Goal: Information Seeking & Learning: Find contact information

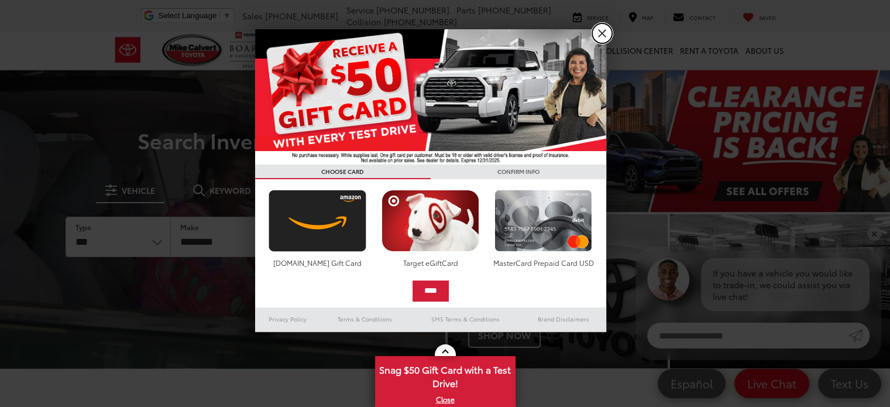
click at [607, 36] on link "X" at bounding box center [602, 33] width 20 height 20
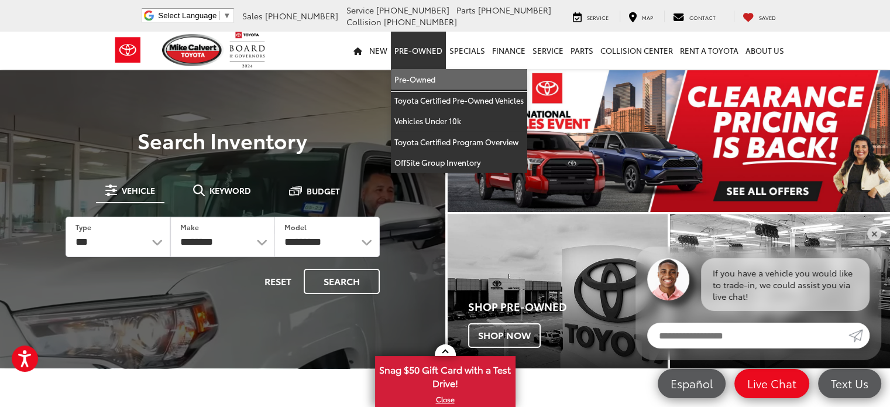
click at [425, 84] on link "Pre-Owned" at bounding box center [459, 79] width 136 height 21
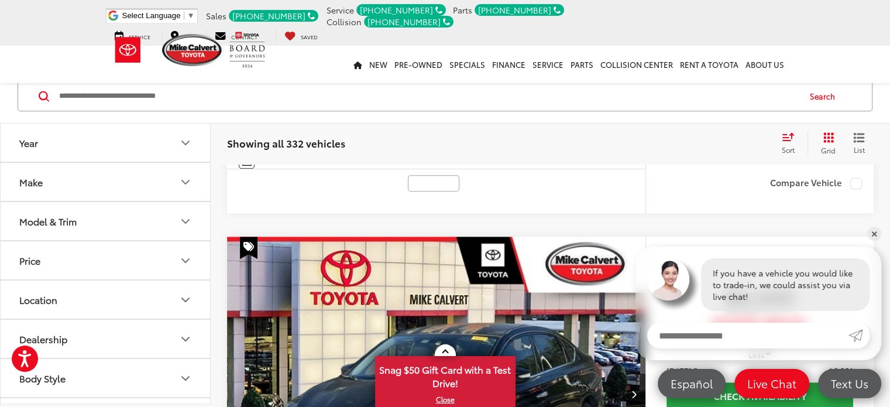
scroll to position [468, 0]
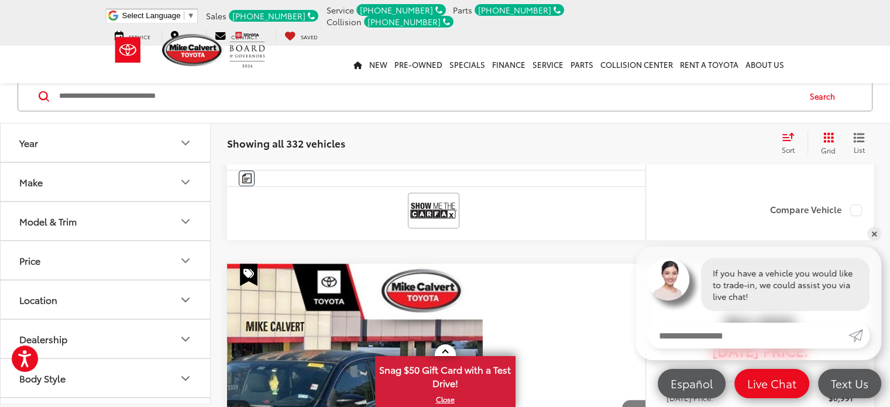
scroll to position [0, 227]
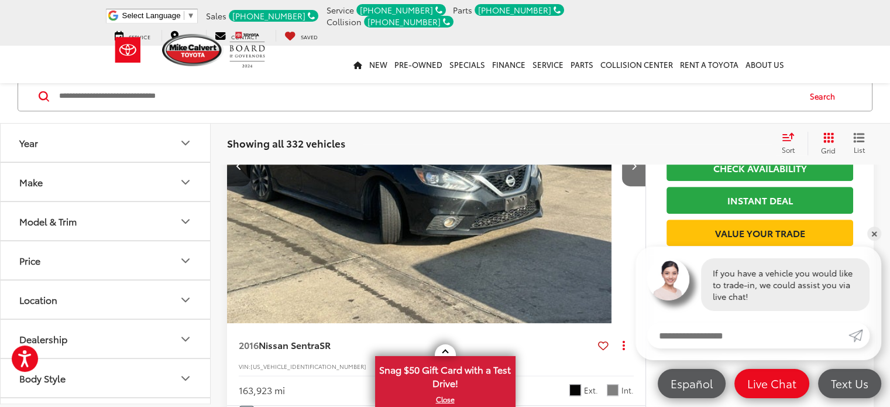
scroll to position [702, 0]
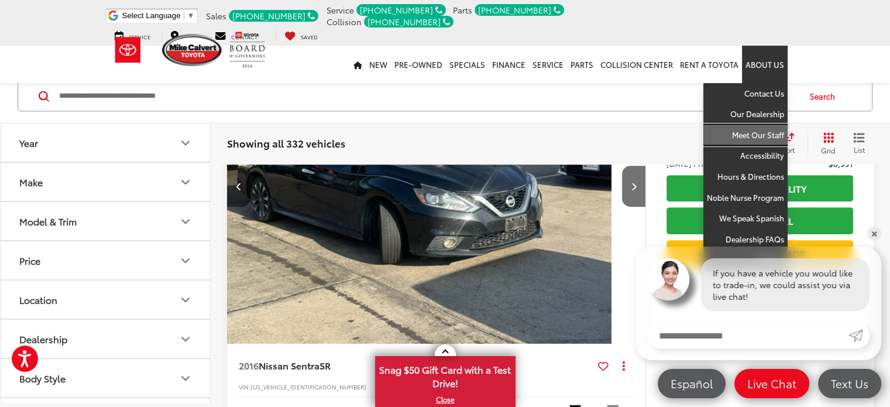
drag, startPoint x: 753, startPoint y: 121, endPoint x: 736, endPoint y: 108, distance: 21.3
click at [753, 125] on link "Meet Our Staff" at bounding box center [745, 135] width 84 height 21
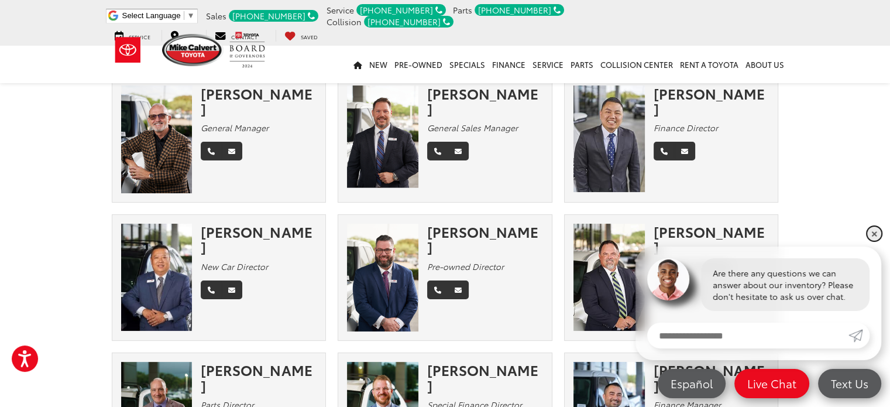
click at [868, 234] on link "✕" at bounding box center [874, 233] width 14 height 14
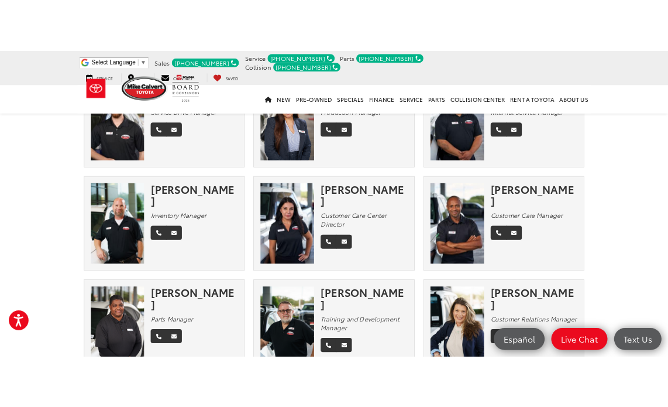
scroll to position [794, 0]
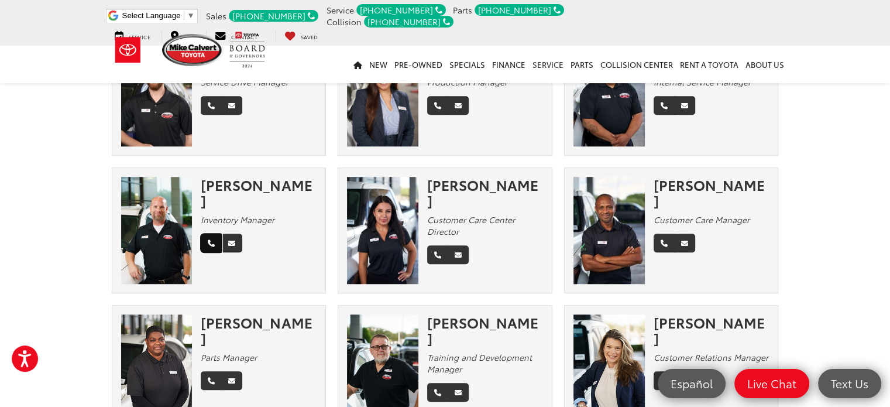
drag, startPoint x: 209, startPoint y: 225, endPoint x: 548, endPoint y: 39, distance: 386.8
click at [209, 240] on icon "Phone" at bounding box center [211, 243] width 7 height 7
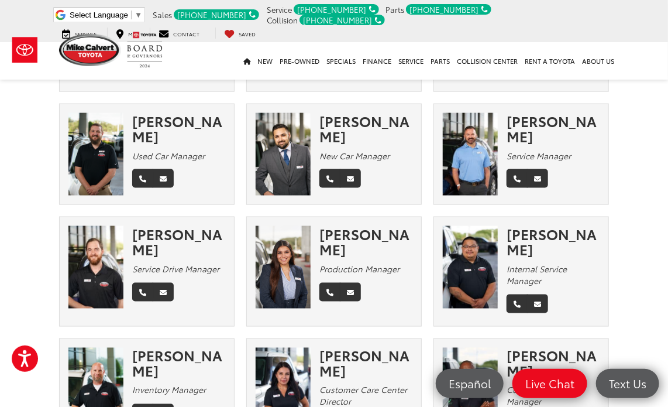
scroll to position [619, 0]
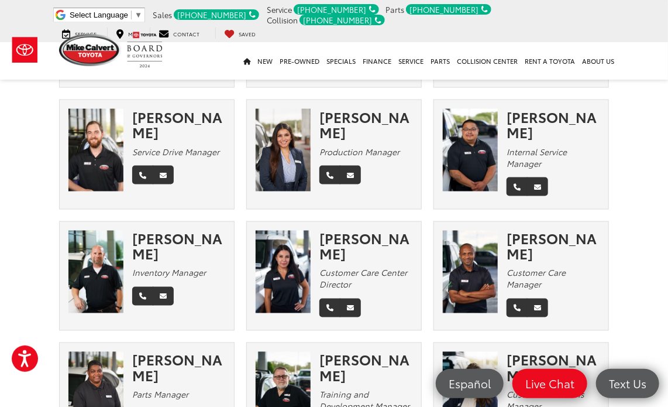
click at [30, 270] on section "Meet Our Staff Management Sales Finance Habla Español Service Collision Center …" at bounding box center [334, 8] width 668 height 1137
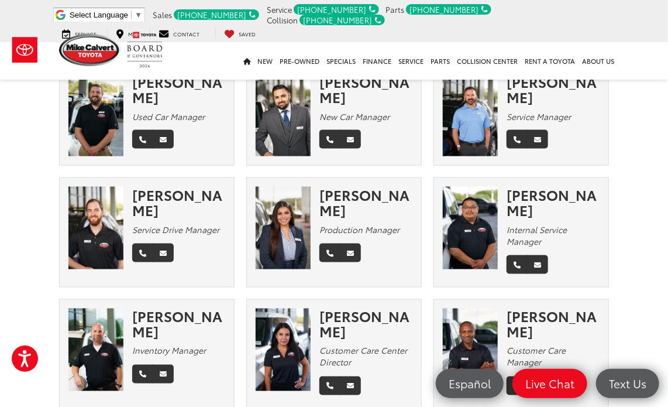
scroll to position [644, 0]
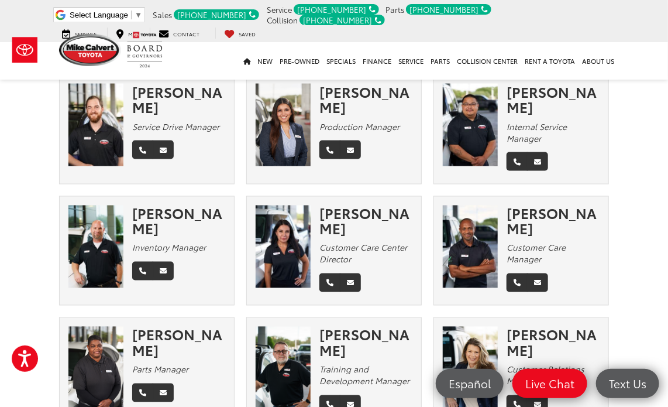
click at [220, 14] on div "[PHONE_NUMBER]" at bounding box center [216, 14] width 85 height 11
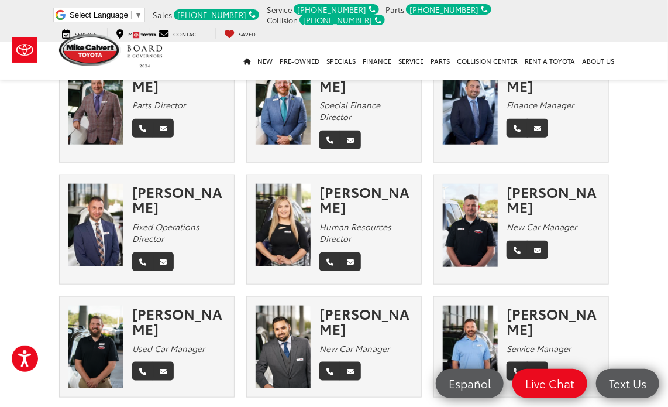
scroll to position [293, 0]
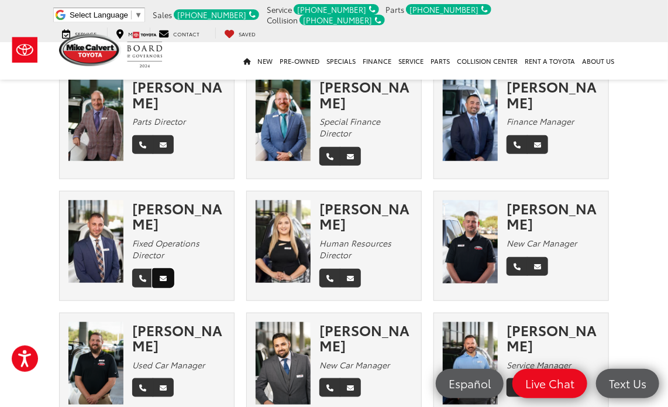
click at [164, 275] on icon "Email" at bounding box center [163, 278] width 7 height 7
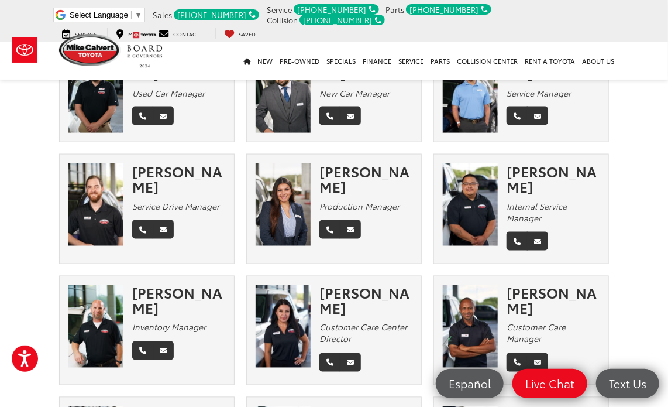
scroll to position [585, 0]
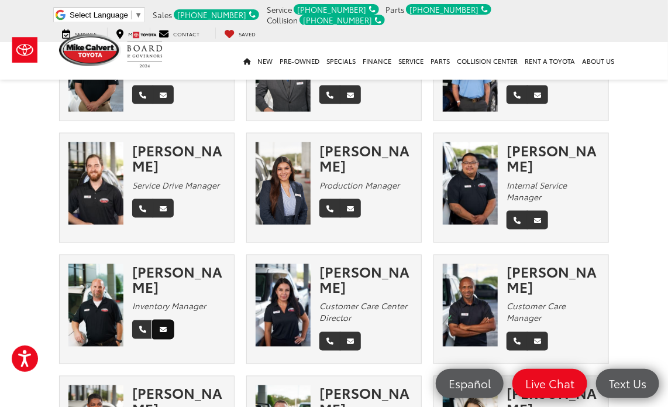
click at [166, 327] on icon "Email" at bounding box center [163, 330] width 7 height 7
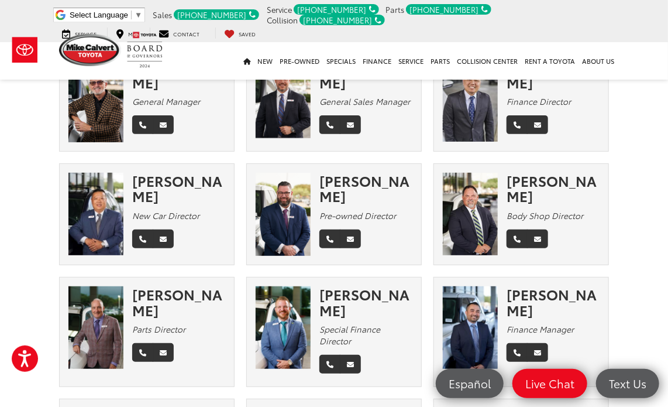
scroll to position [0, 0]
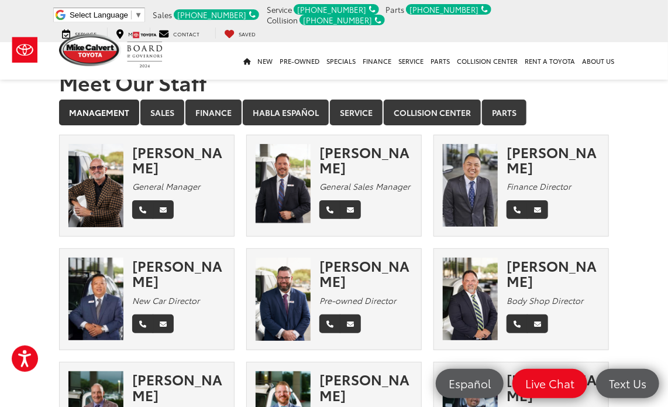
drag, startPoint x: 246, startPoint y: 344, endPoint x: 249, endPoint y: 1, distance: 342.4
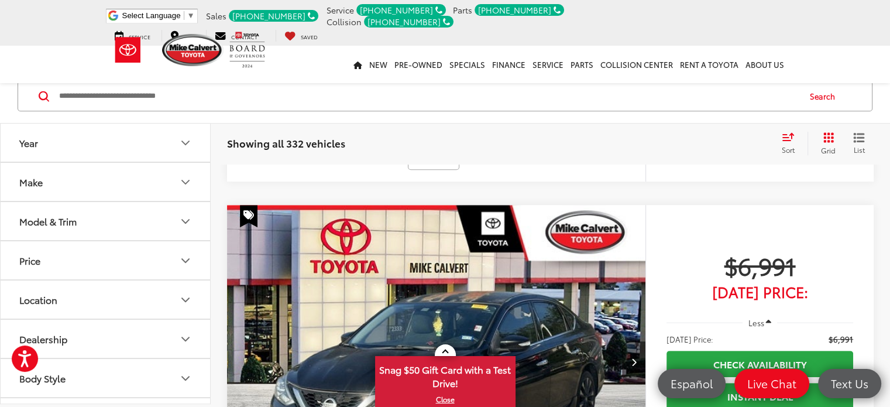
scroll to position [523, 0]
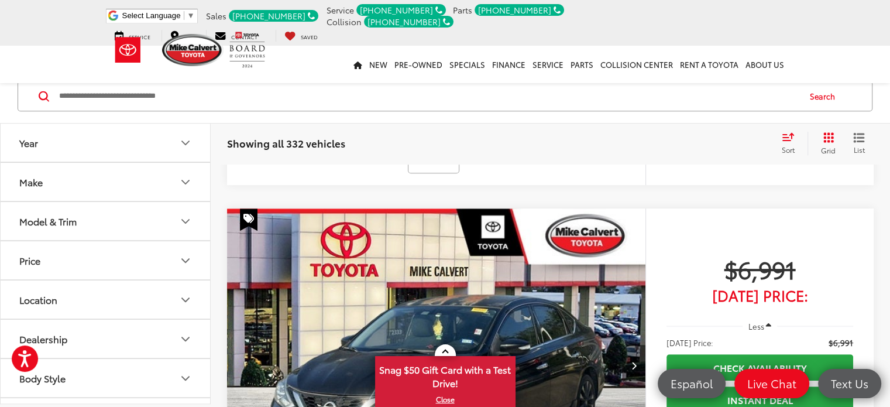
click at [622, 345] on button "Next image" at bounding box center [633, 365] width 23 height 41
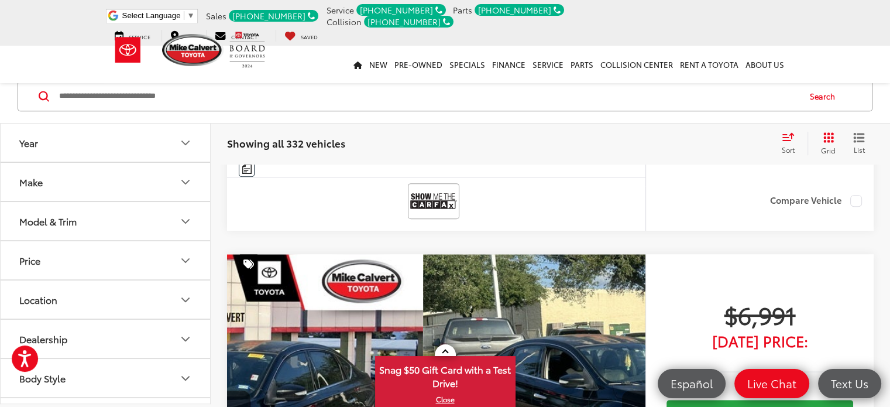
scroll to position [0, 227]
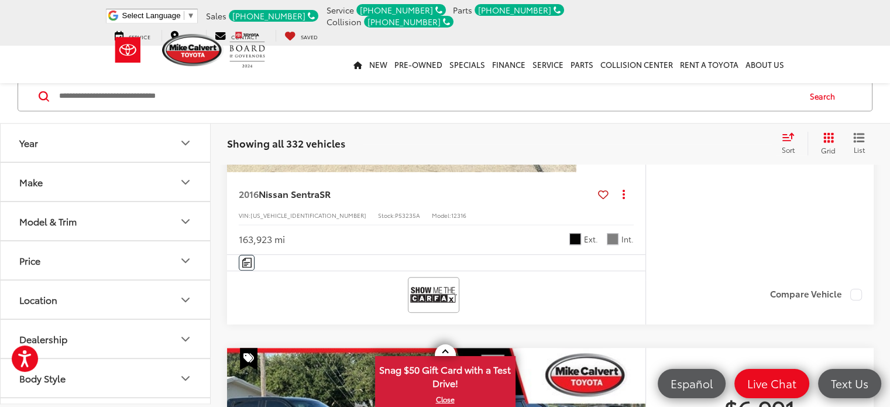
scroll to position [874, 0]
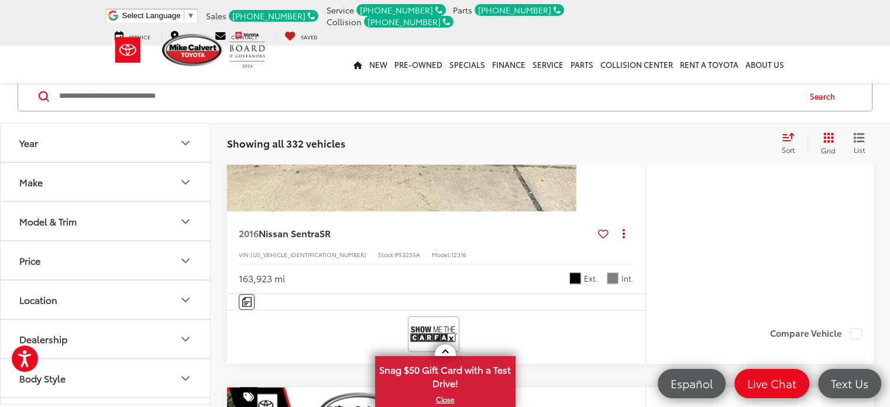
scroll to position [816, 0]
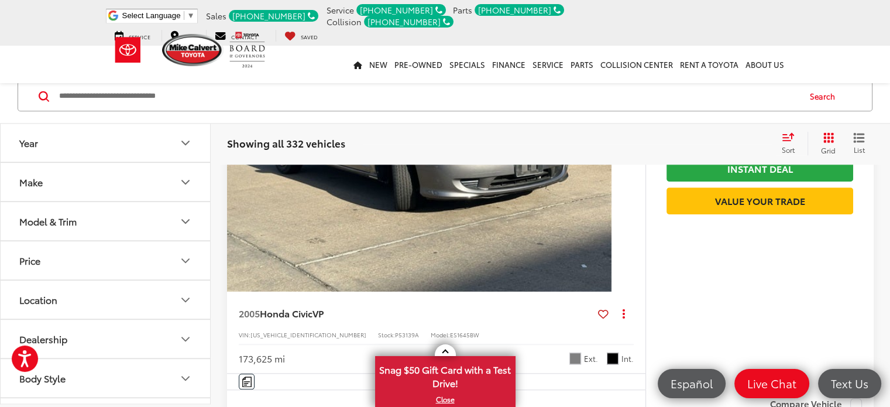
scroll to position [1225, 0]
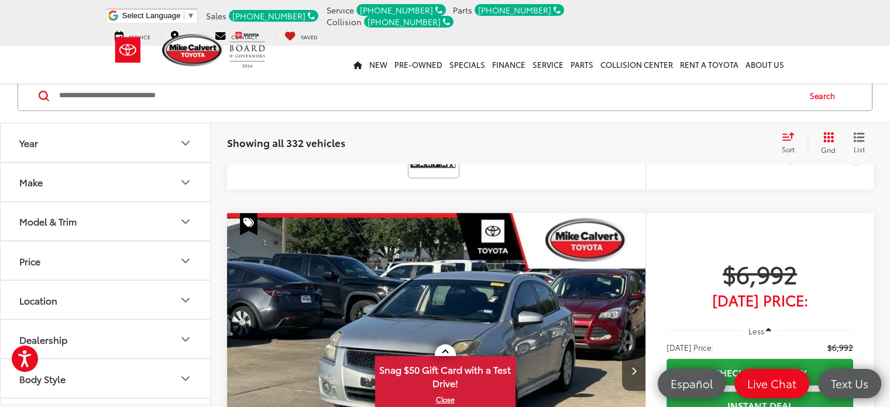
scroll to position [1967, 0]
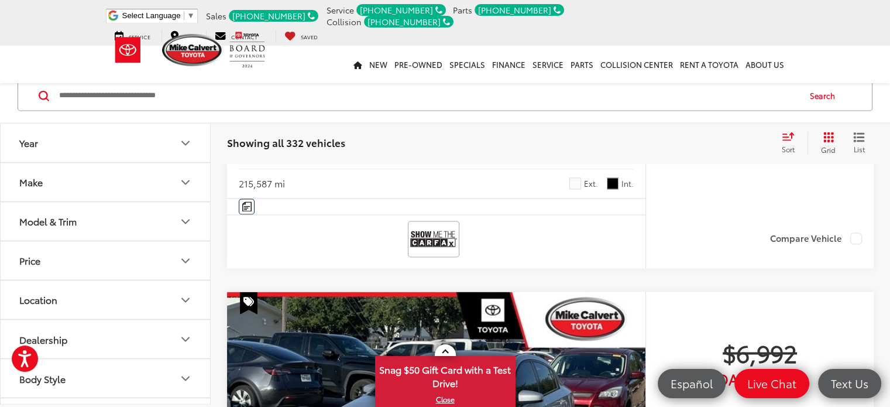
scroll to position [0, 0]
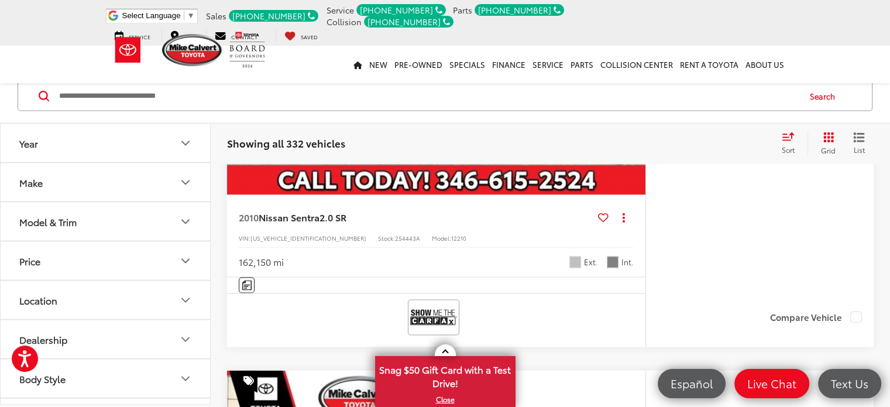
scroll to position [2319, 0]
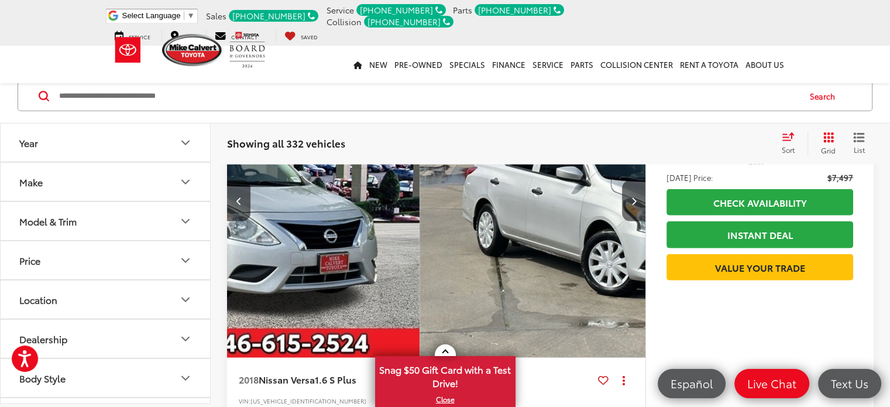
scroll to position [3138, 0]
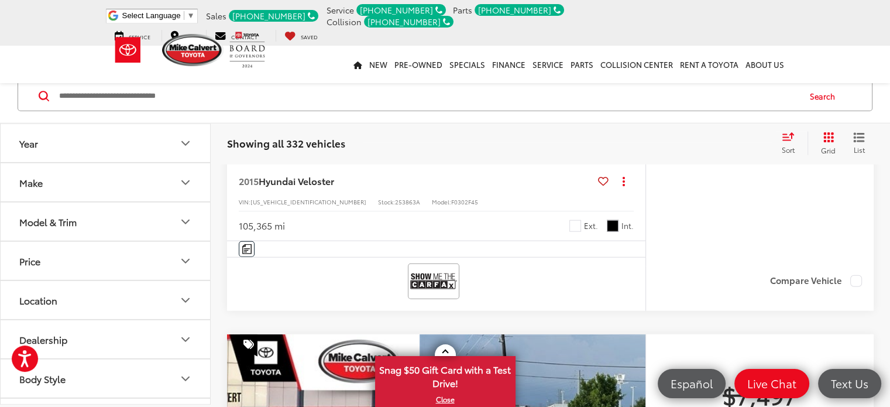
scroll to position [0, 455]
